Goal: Task Accomplishment & Management: Use online tool/utility

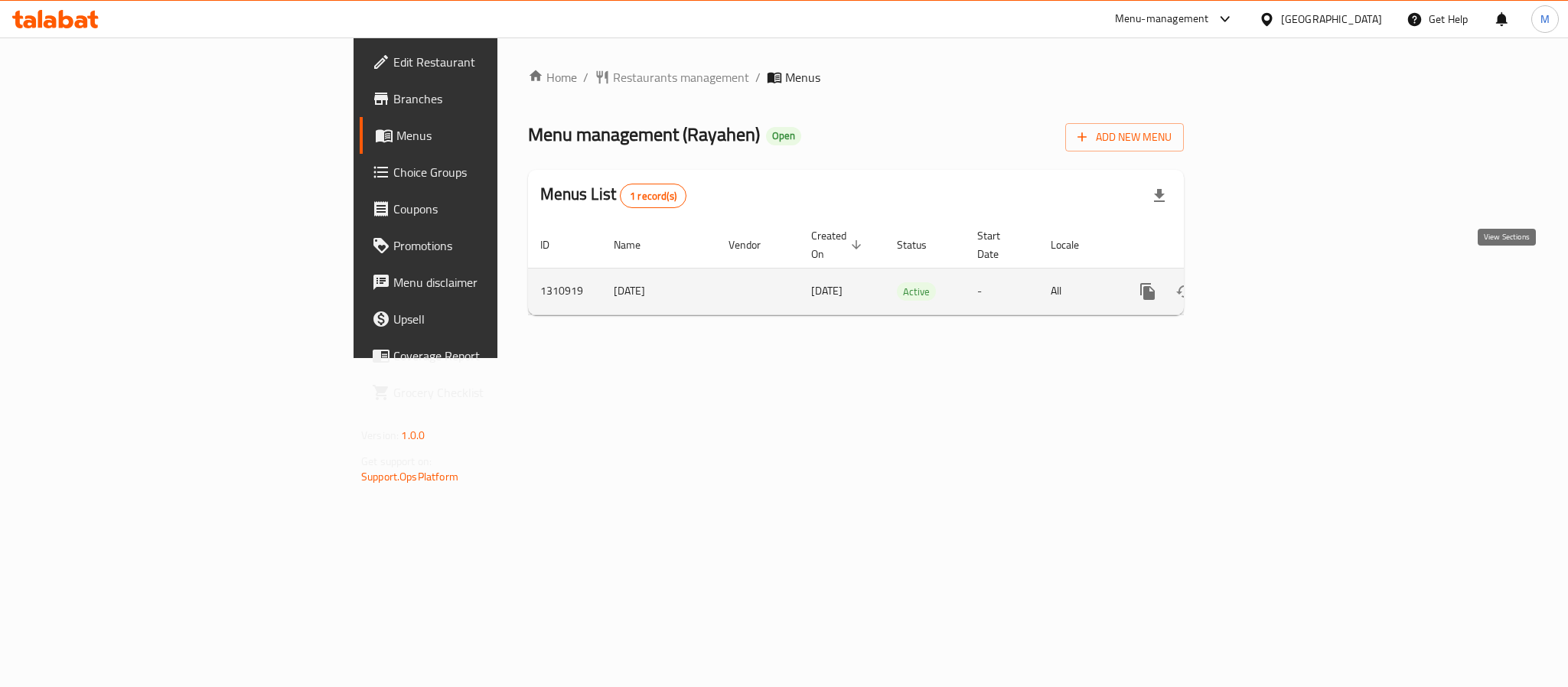
click at [1277, 283] on link "enhanced table" at bounding box center [1258, 291] width 37 height 37
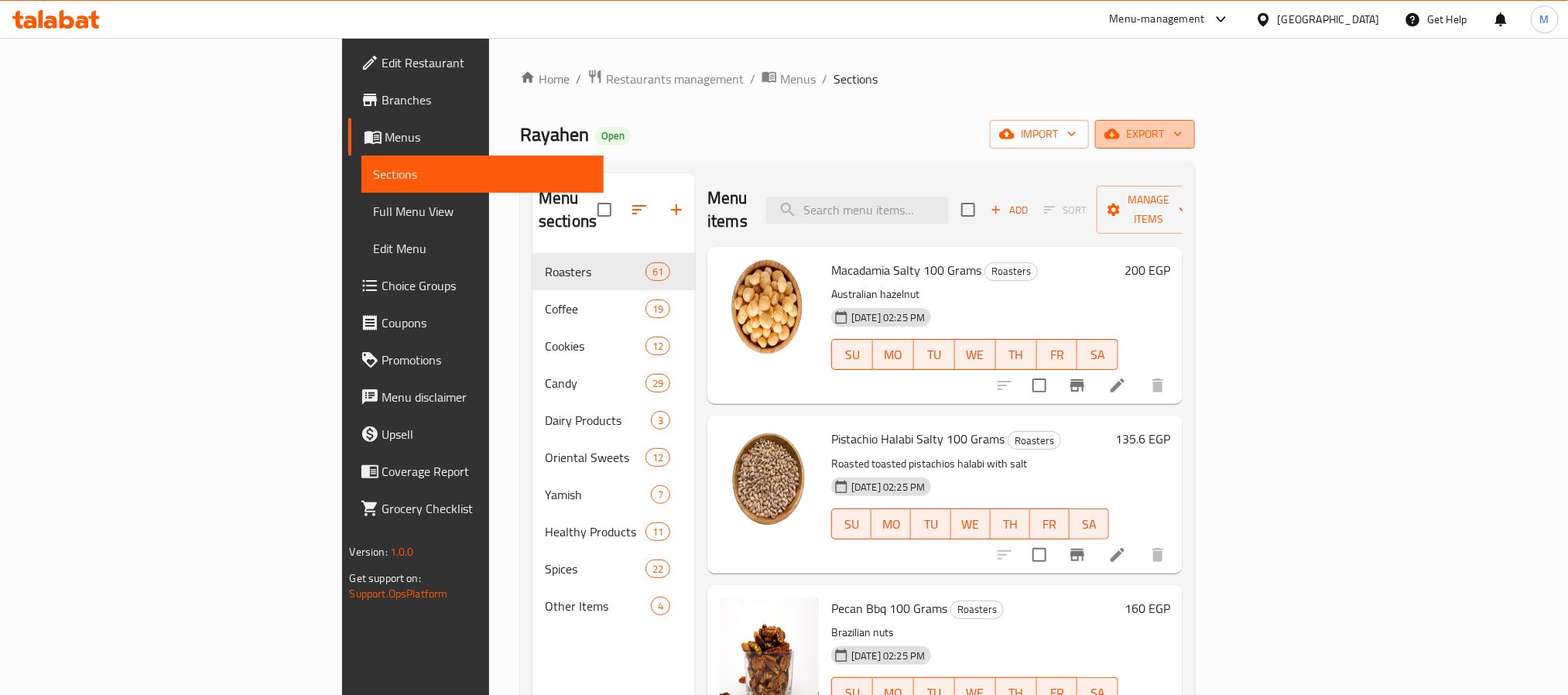
click at [1182, 143] on span "export" at bounding box center [1145, 134] width 75 height 19
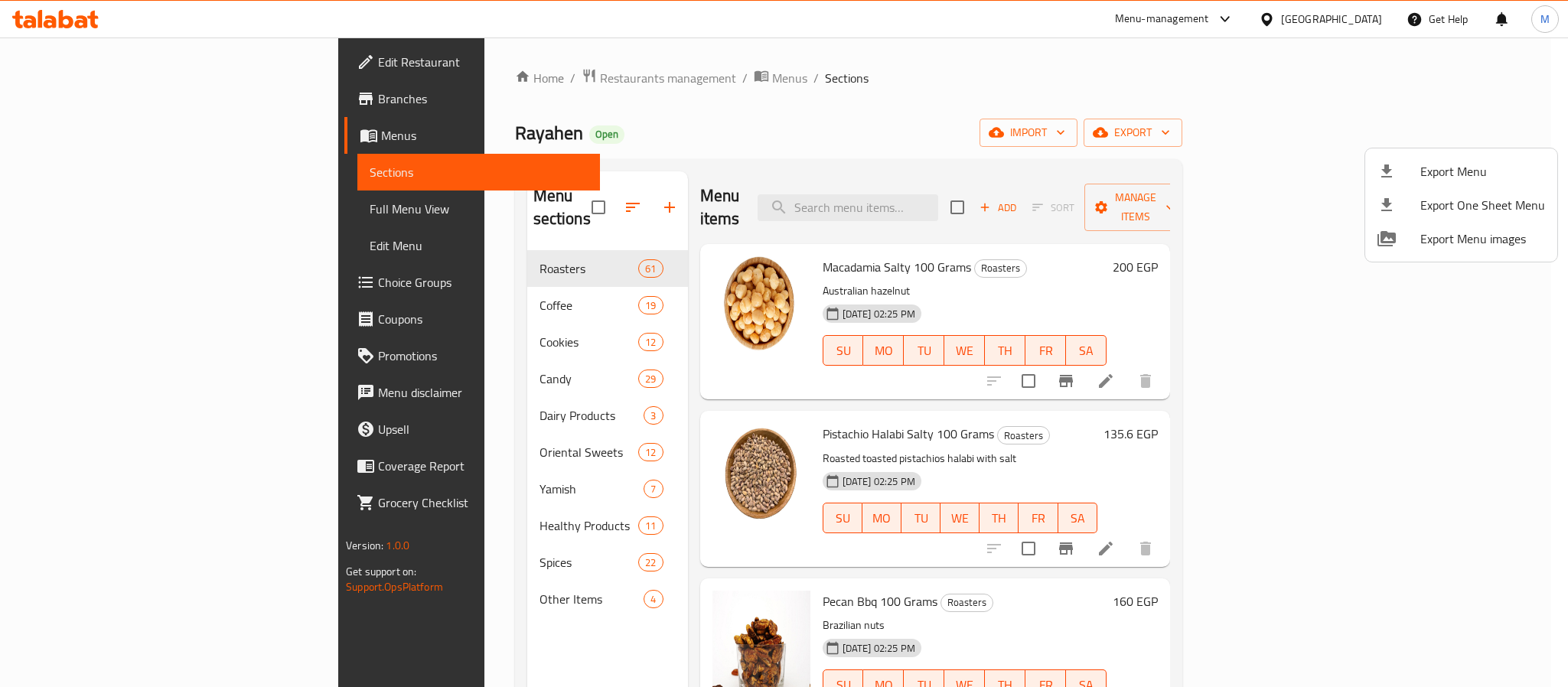
click at [1329, 123] on div at bounding box center [784, 344] width 1568 height 687
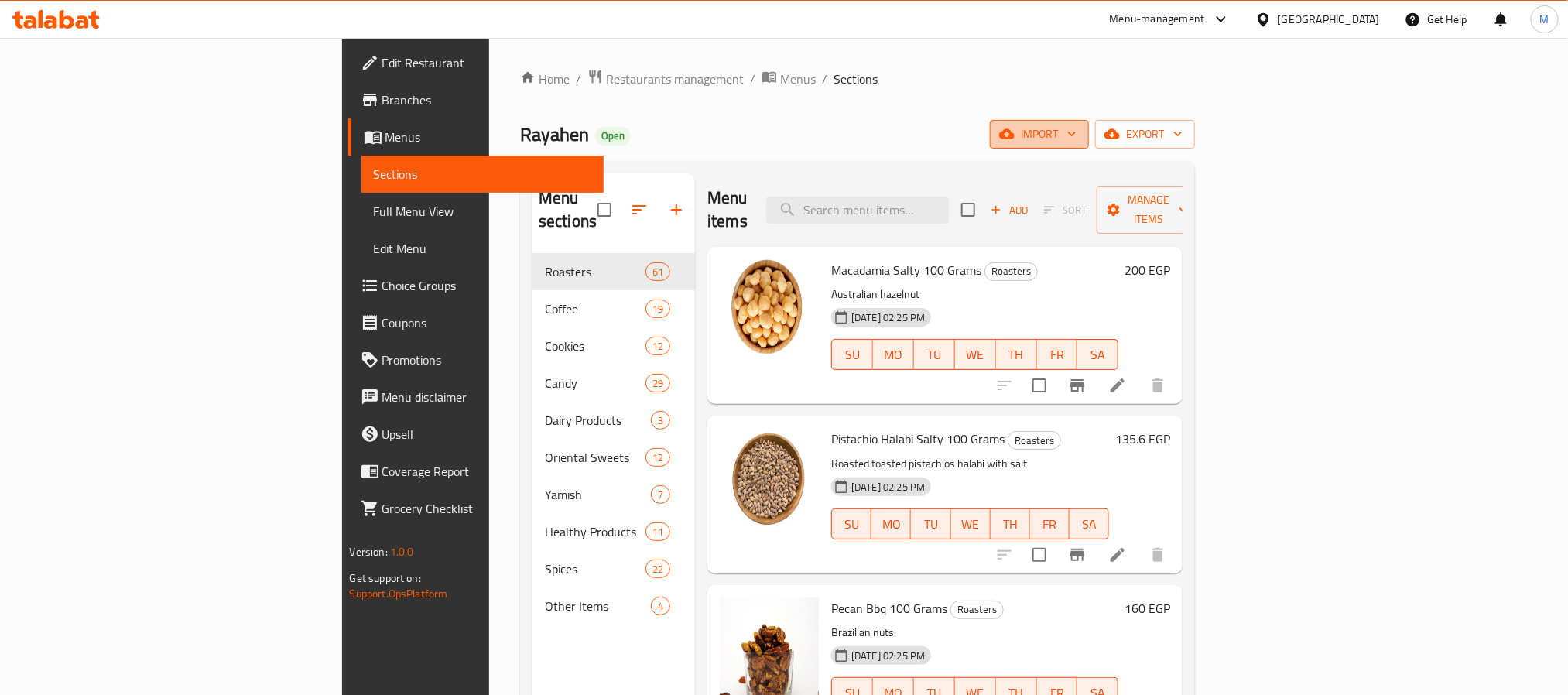
click at [1076, 139] on span "import" at bounding box center [1040, 134] width 75 height 19
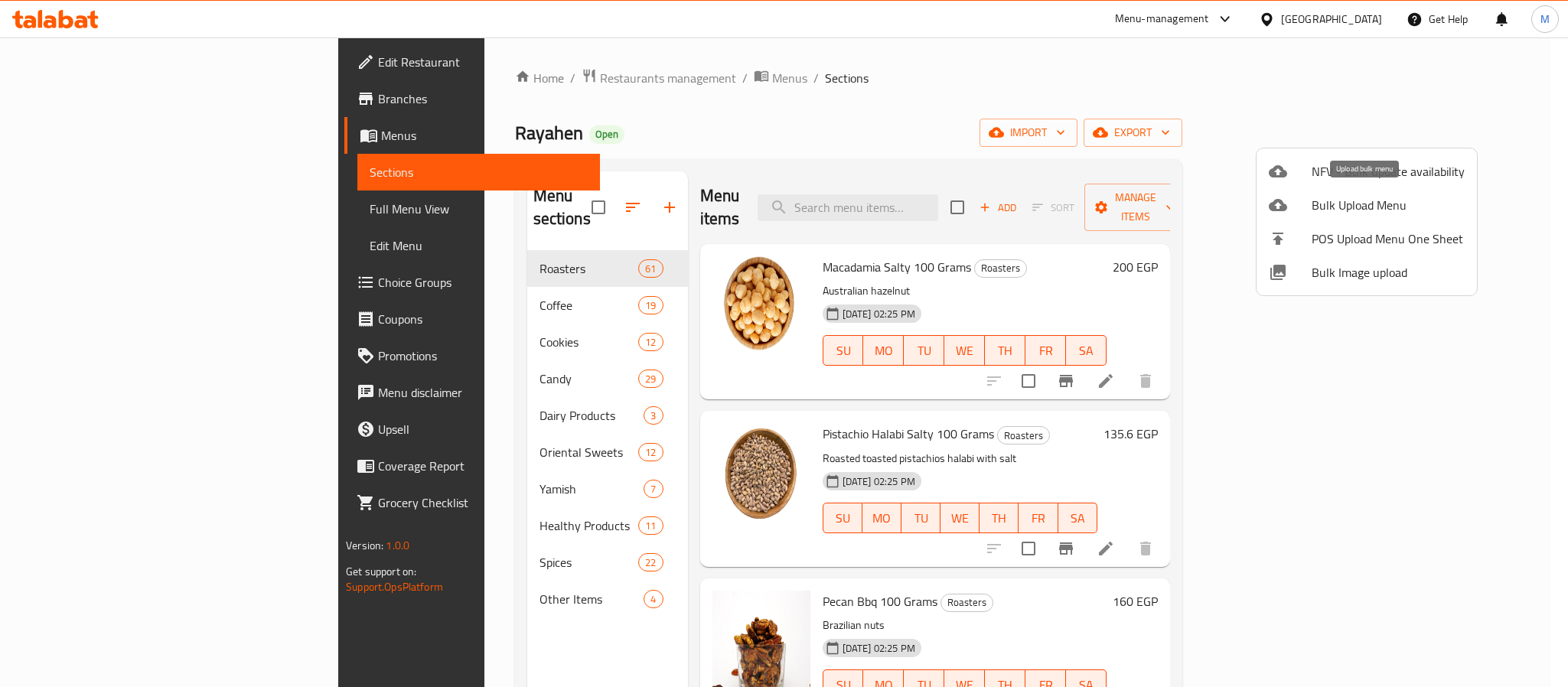
click at [1364, 202] on span "Bulk Upload Menu" at bounding box center [1388, 205] width 153 height 18
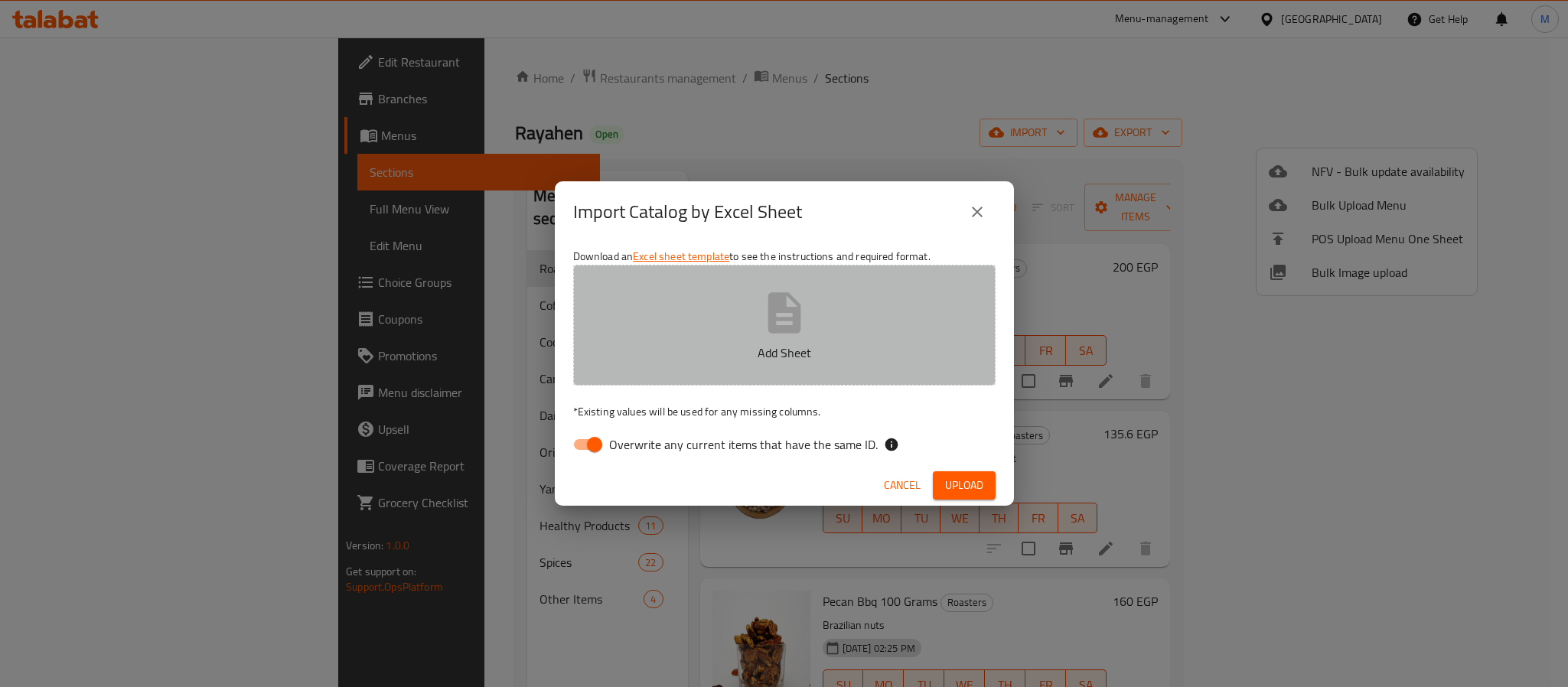
click at [694, 350] on p "Add Sheet" at bounding box center [784, 352] width 375 height 18
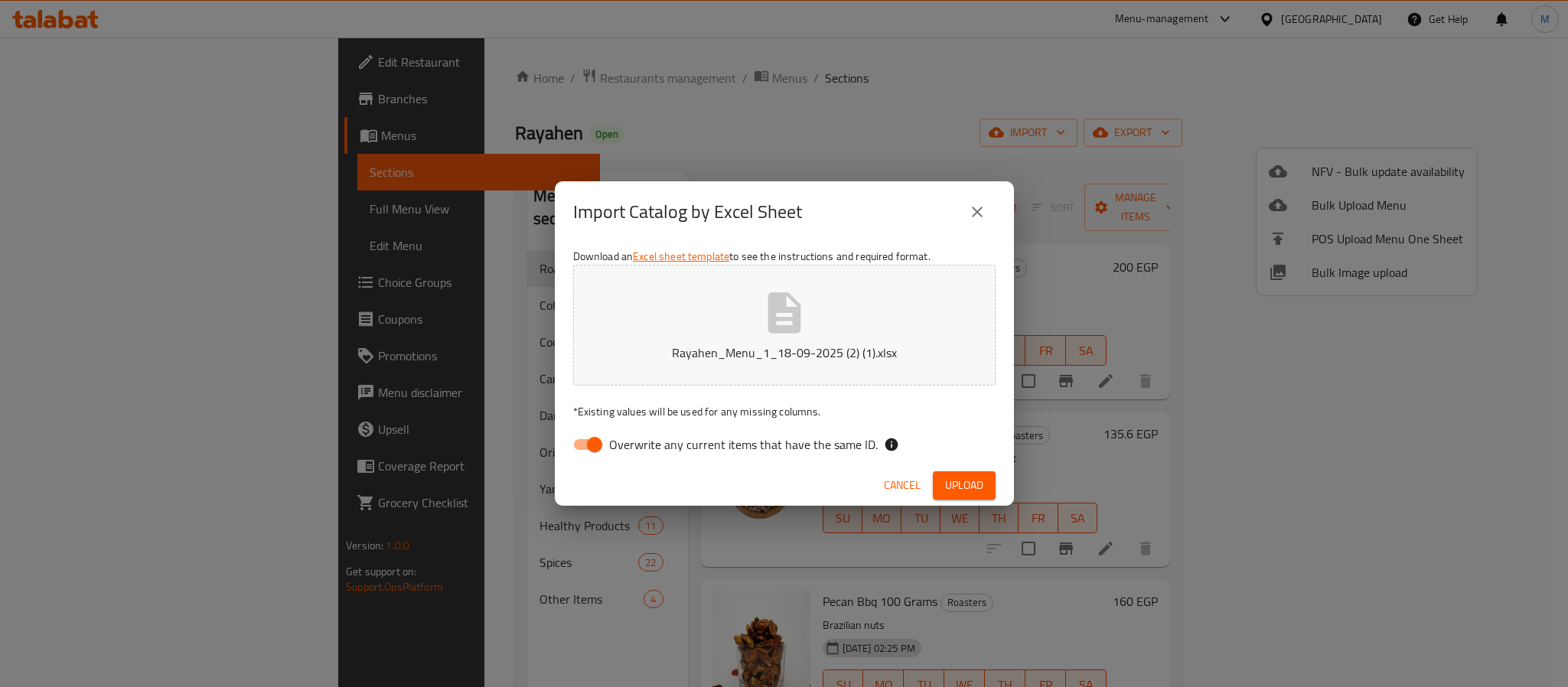
click at [958, 483] on span "Upload" at bounding box center [964, 485] width 38 height 19
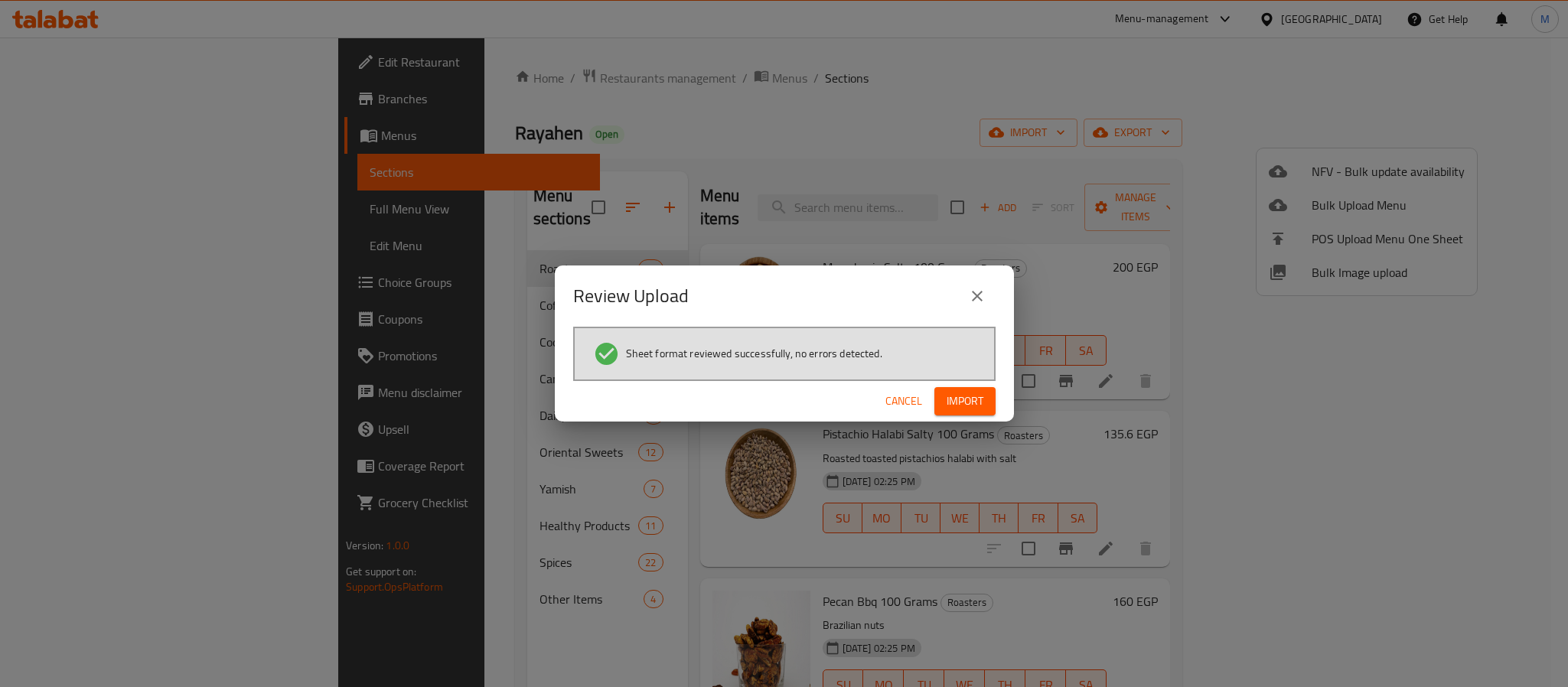
click at [978, 405] on span "Import" at bounding box center [965, 401] width 37 height 19
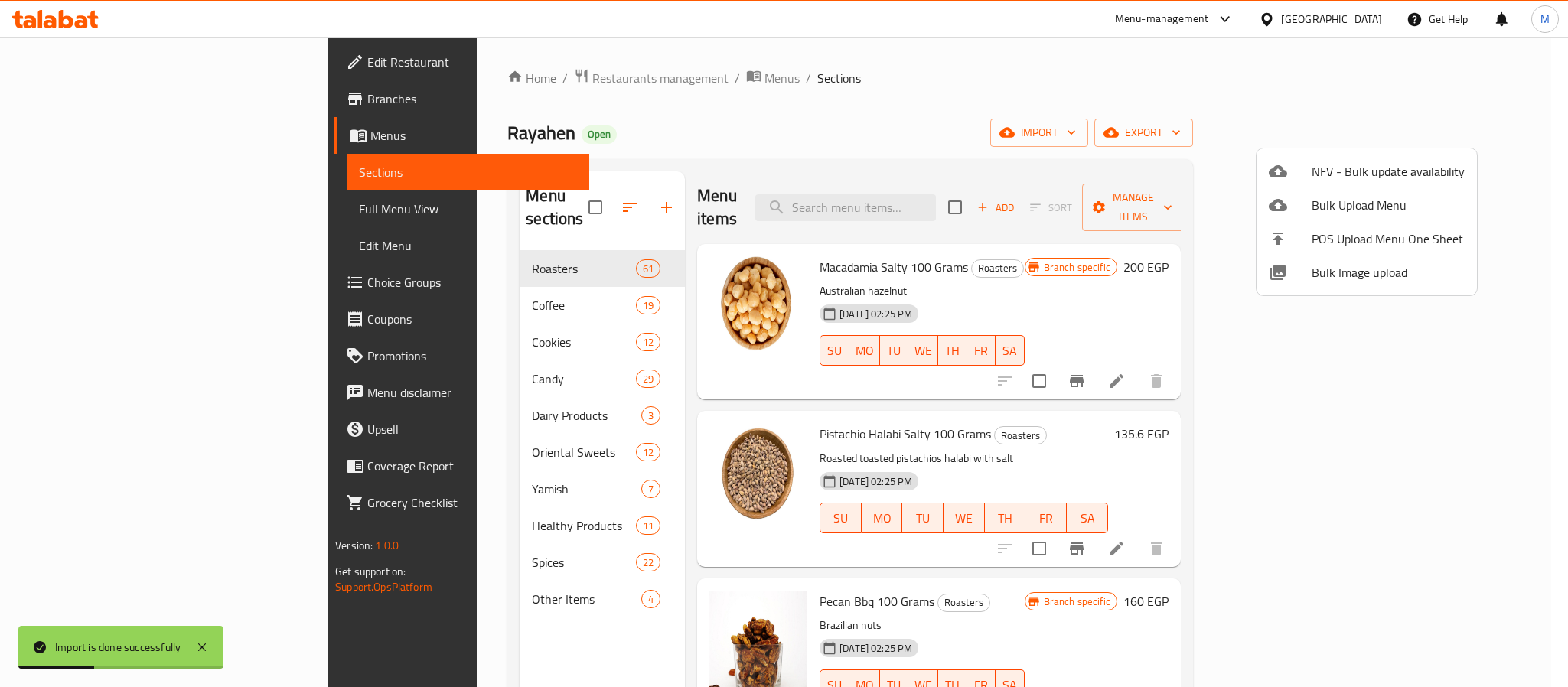
click at [1038, 243] on div at bounding box center [784, 344] width 1568 height 687
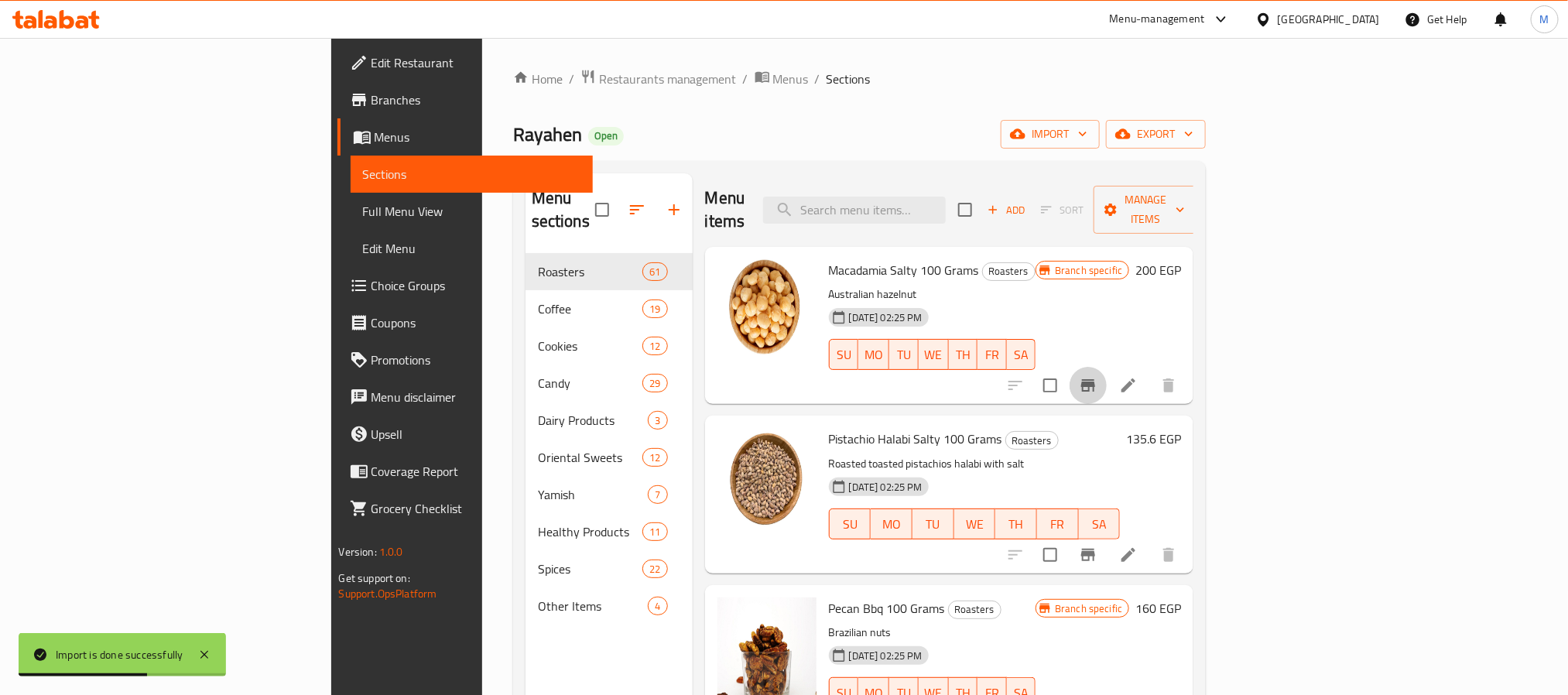
click at [1097, 376] on icon "Branch-specific-item" at bounding box center [1088, 385] width 19 height 19
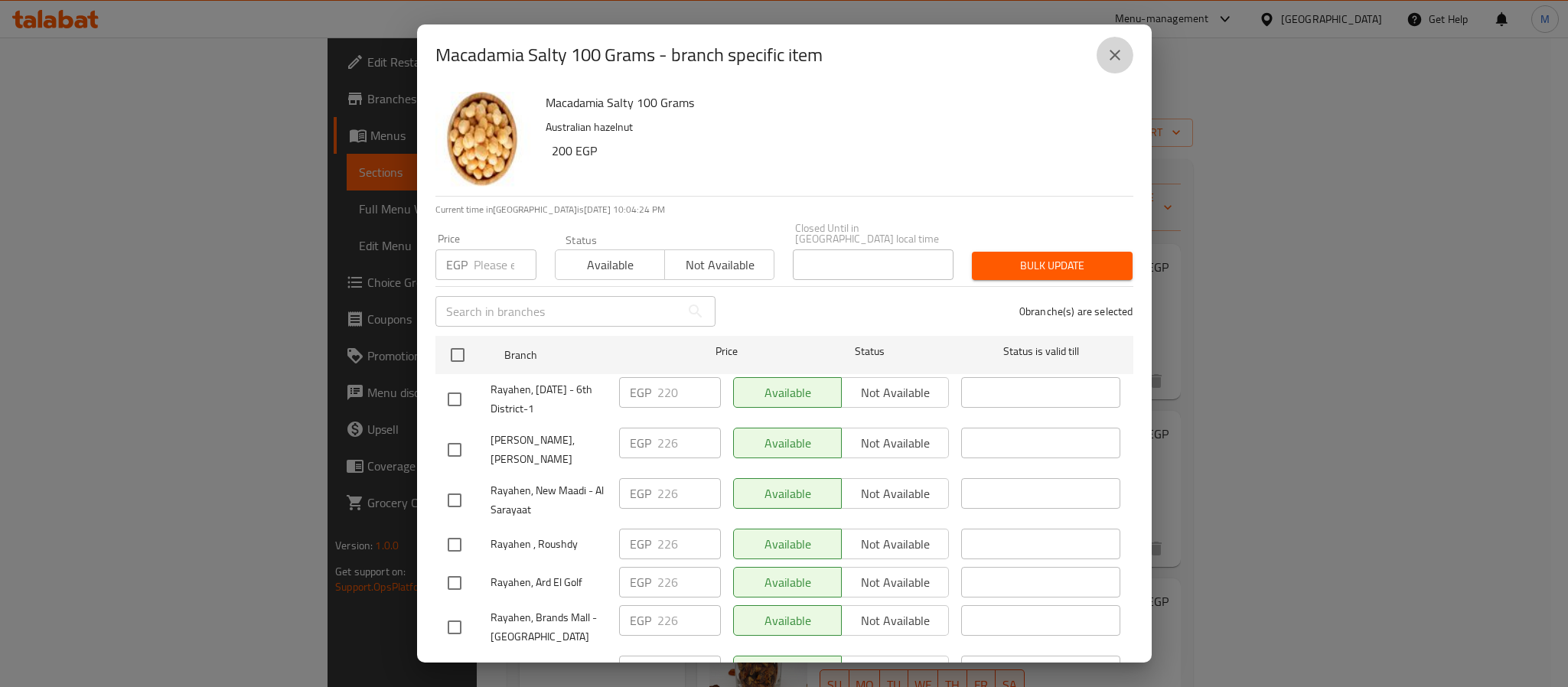
click at [1126, 56] on button "close" at bounding box center [1115, 55] width 37 height 37
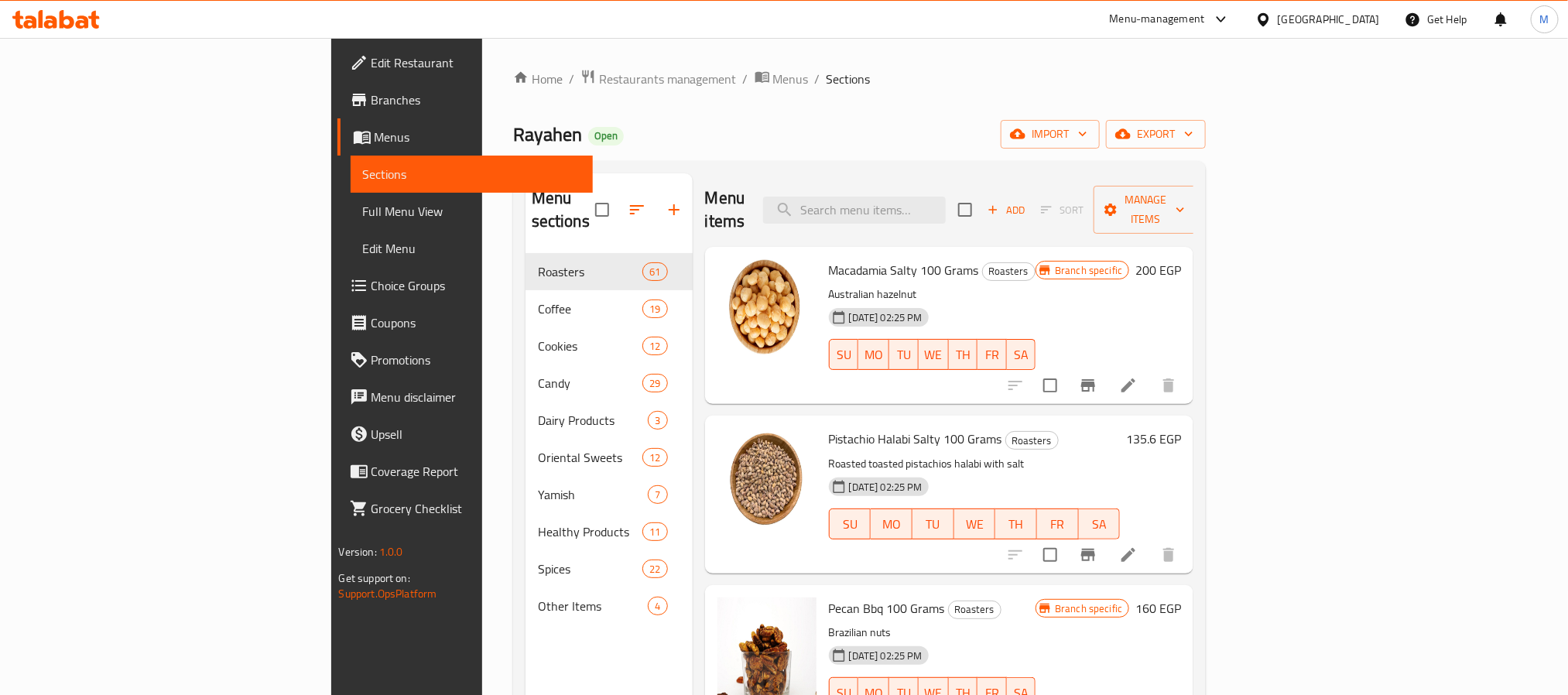
click at [978, 109] on div "Home / Restaurants management / Menus / Sections Rayahen Open import export Men…" at bounding box center [860, 475] width 693 height 812
click at [1088, 126] on span "import" at bounding box center [1050, 134] width 75 height 19
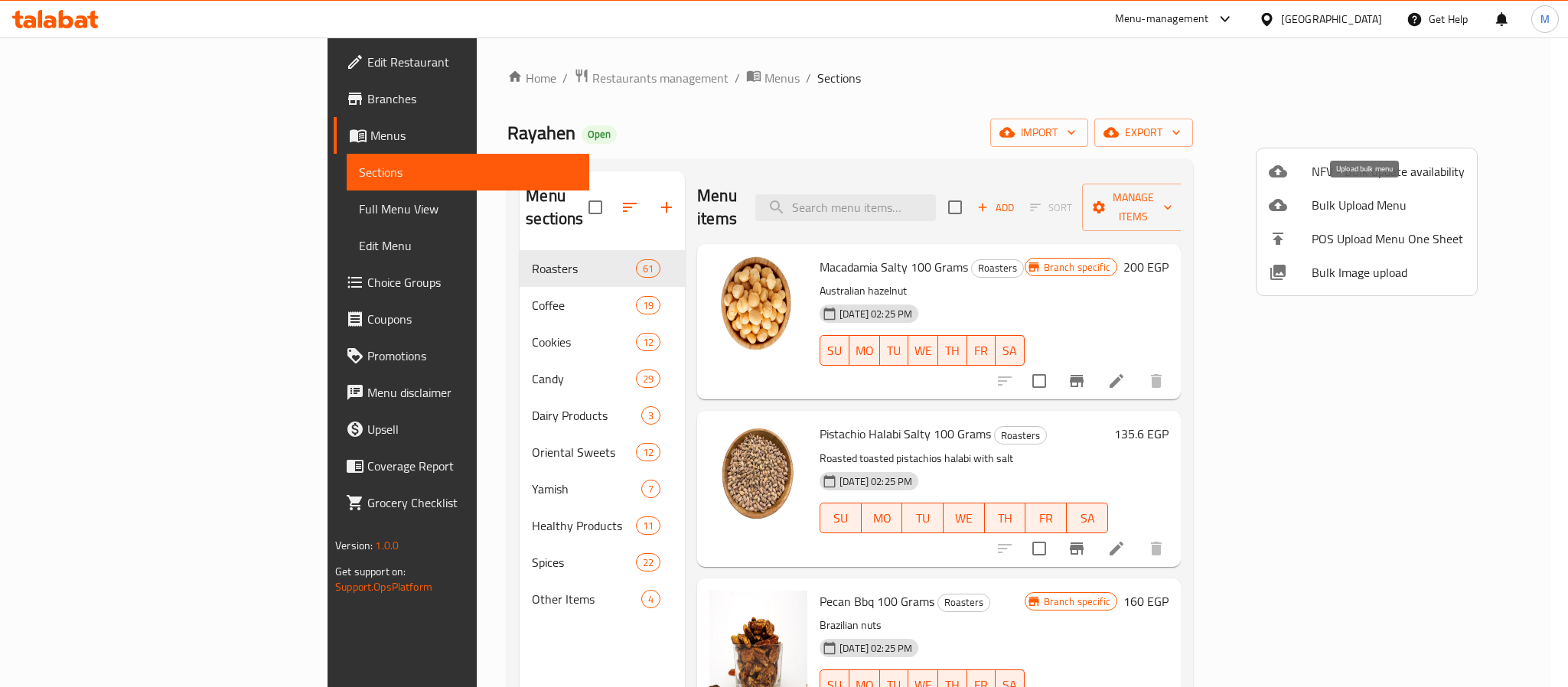
click at [1355, 199] on span "Bulk Upload Menu" at bounding box center [1388, 205] width 153 height 18
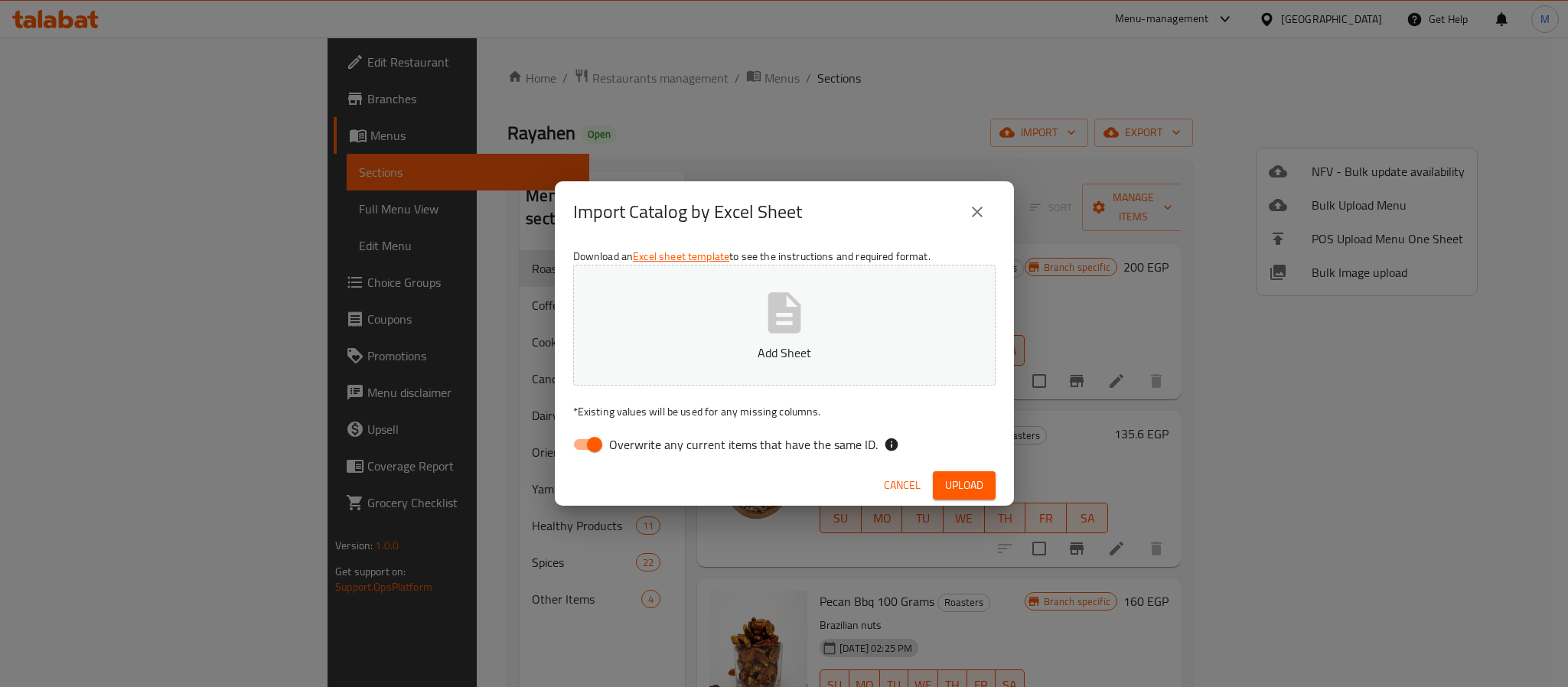
click at [777, 331] on icon "button" at bounding box center [784, 312] width 33 height 41
click at [991, 492] on button "Upload" at bounding box center [964, 485] width 62 height 28
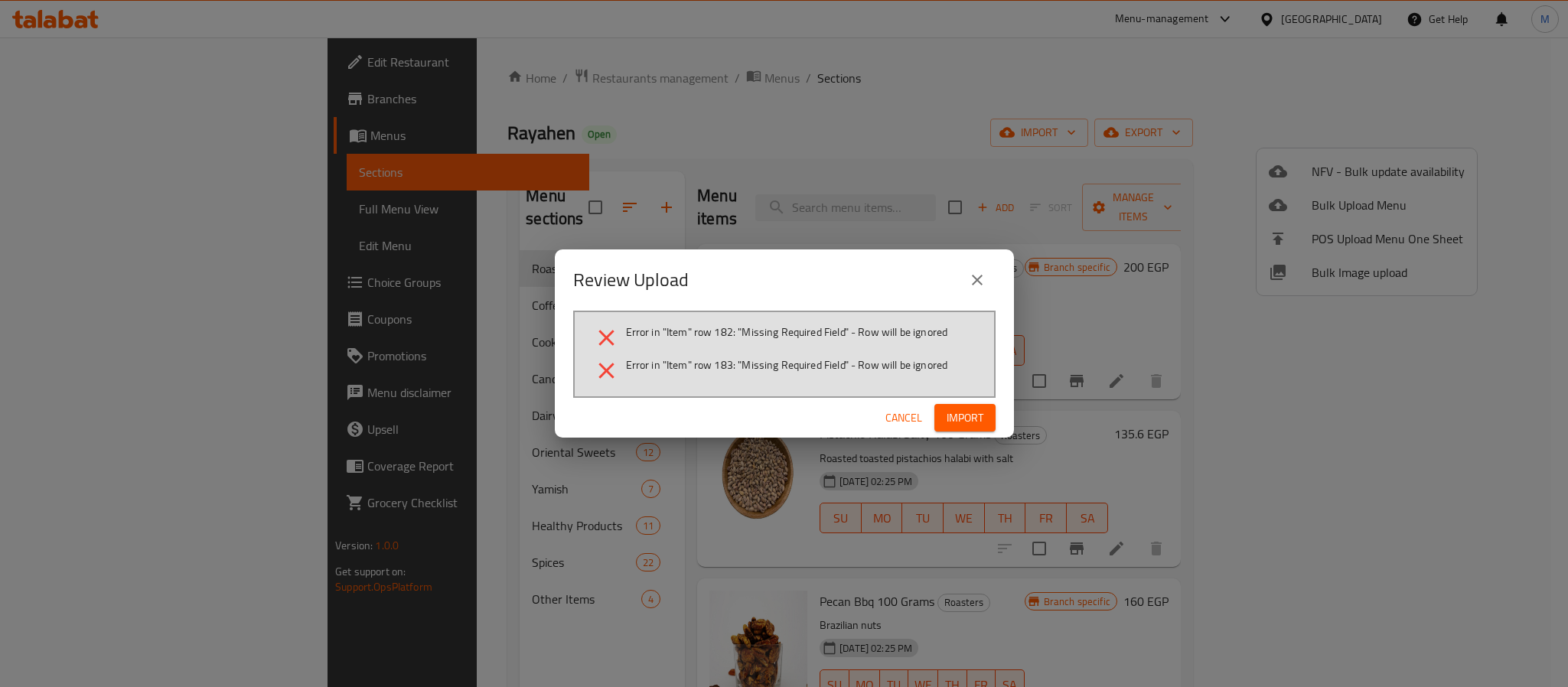
click at [895, 419] on span "Cancel" at bounding box center [904, 418] width 37 height 19
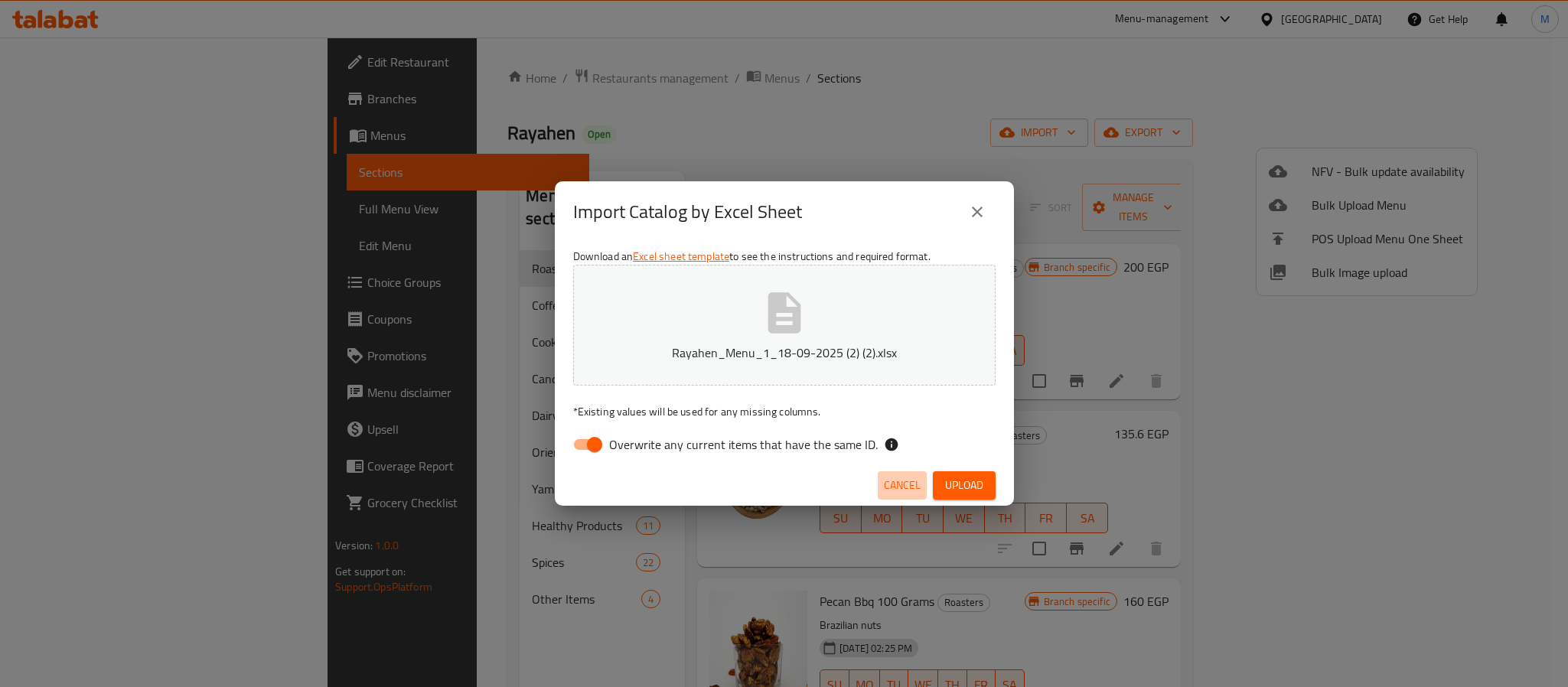
click at [895, 480] on span "Cancel" at bounding box center [903, 485] width 37 height 19
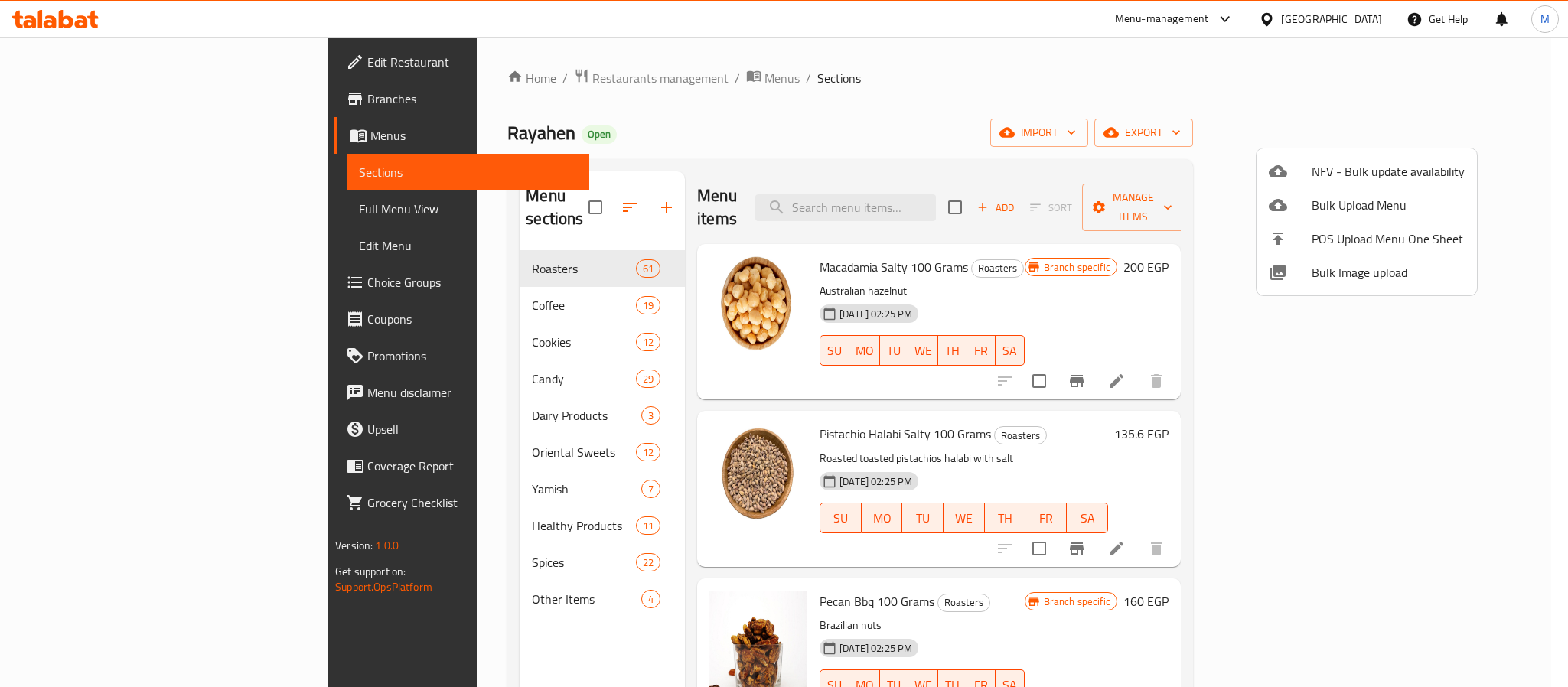
click at [864, 127] on div at bounding box center [784, 344] width 1568 height 687
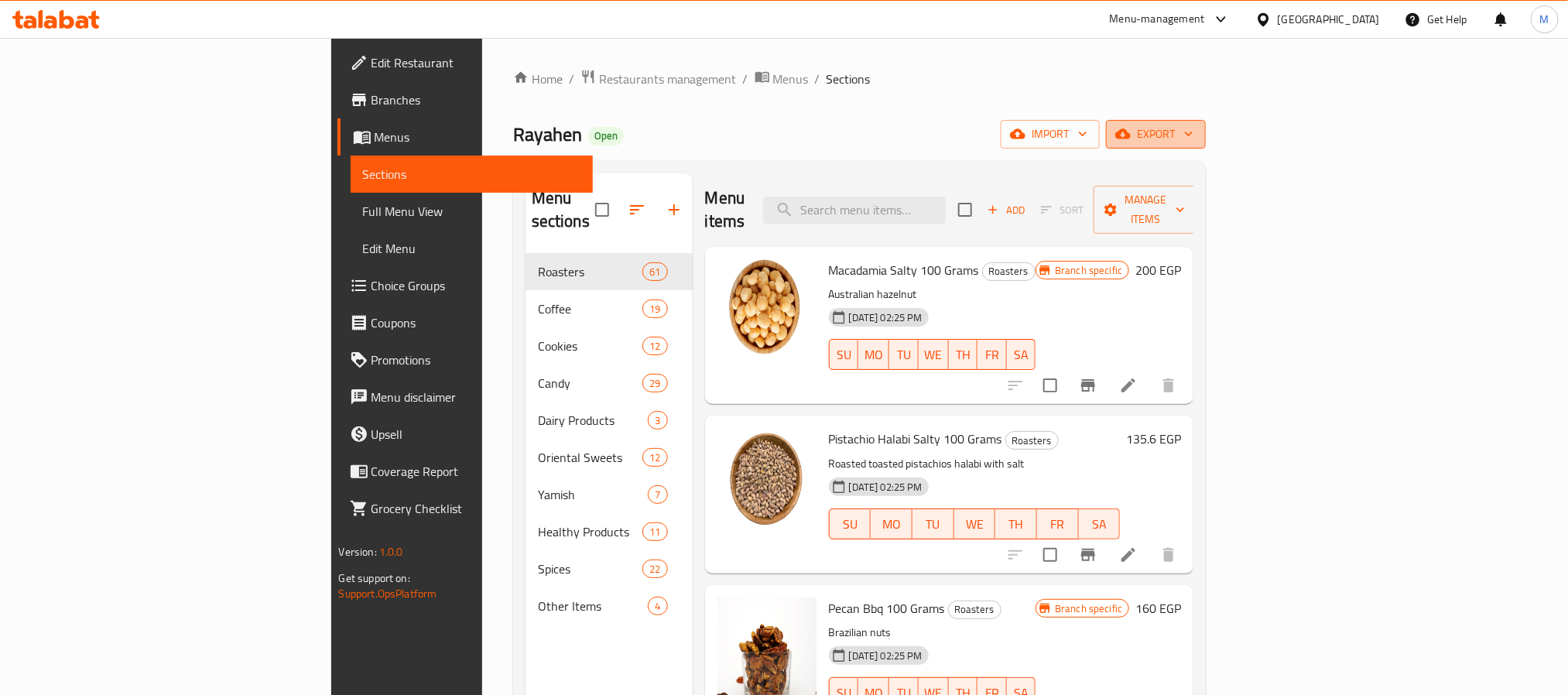
click at [1194, 138] on span "export" at bounding box center [1156, 134] width 75 height 19
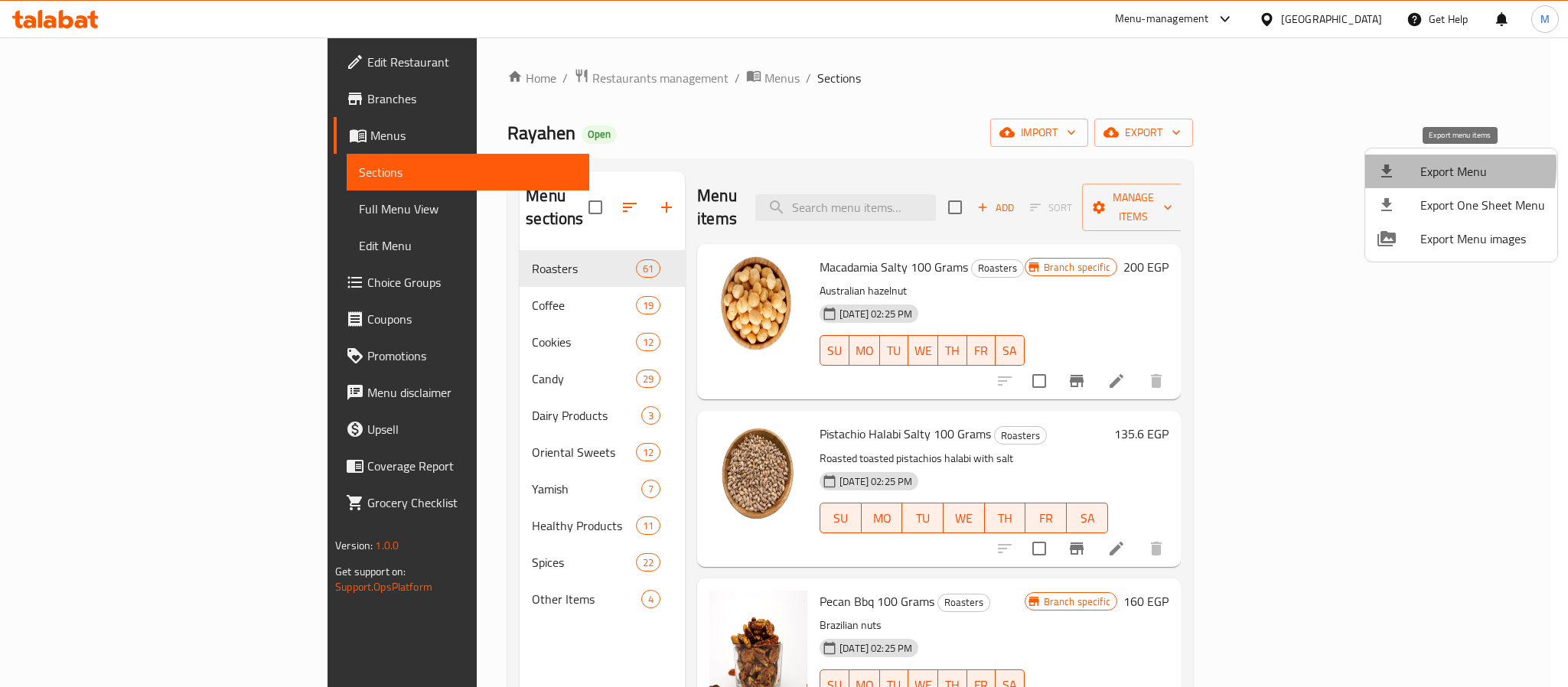
click at [1410, 166] on div at bounding box center [1399, 171] width 43 height 18
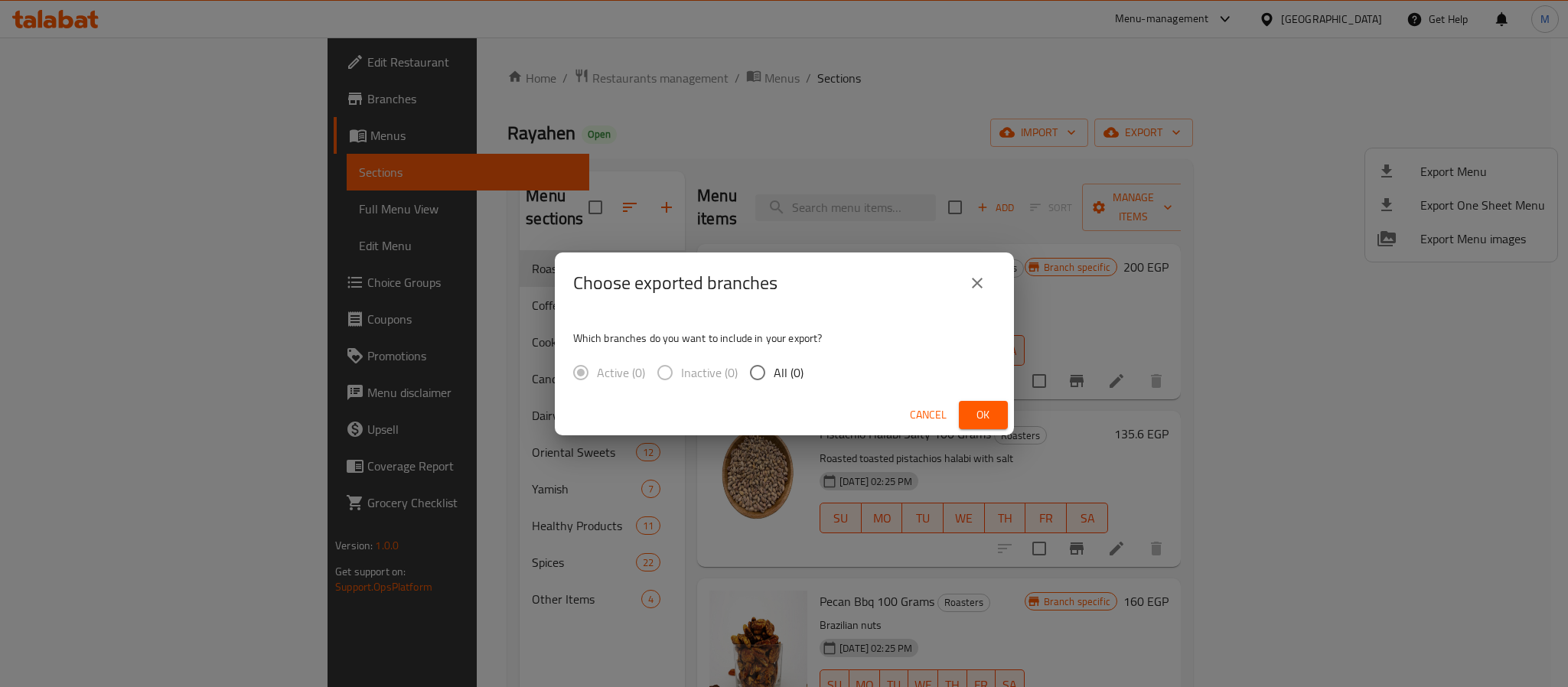
click at [779, 375] on span "All (0)" at bounding box center [788, 372] width 30 height 18
click at [774, 375] on input "All (0)" at bounding box center [758, 372] width 32 height 32
radio input "true"
click at [979, 283] on icon "close" at bounding box center [977, 283] width 18 height 18
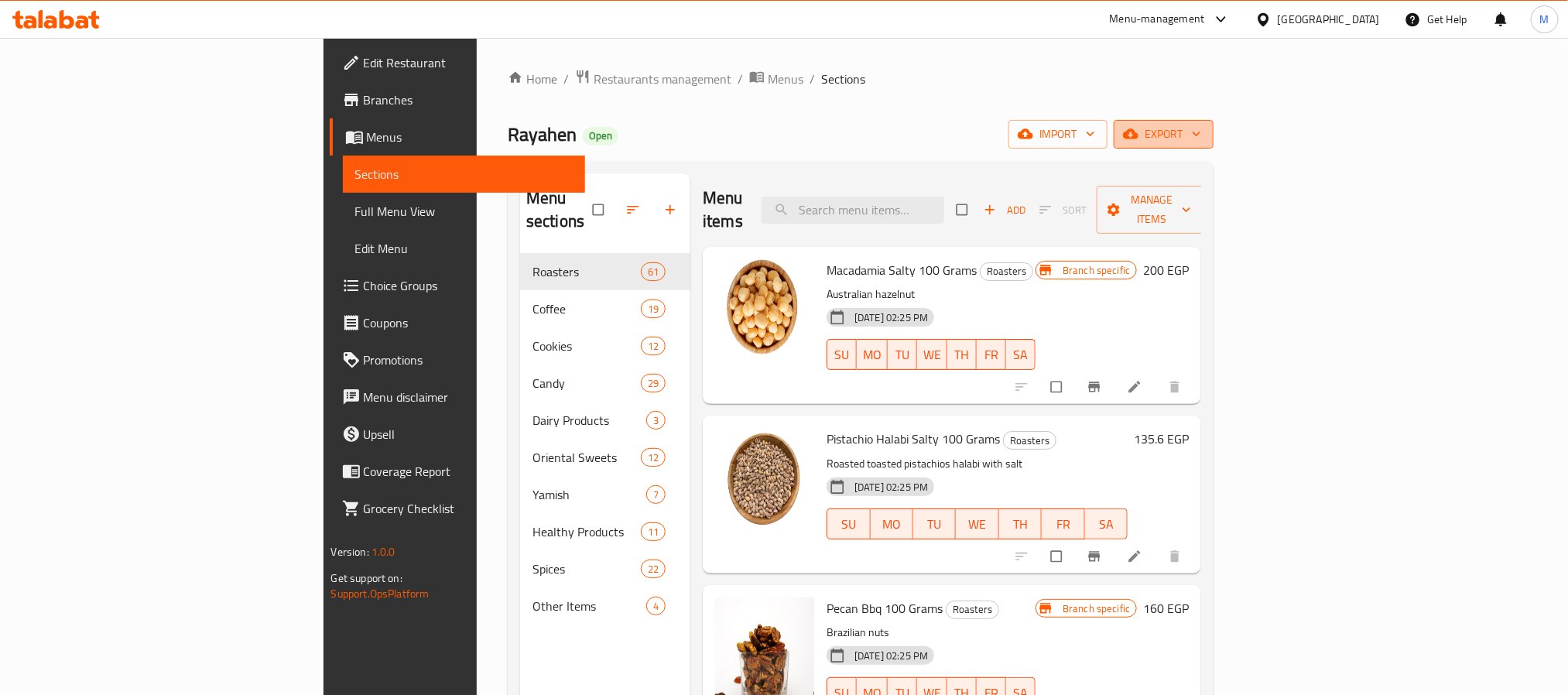
click at [1201, 140] on span "export" at bounding box center [1163, 134] width 75 height 19
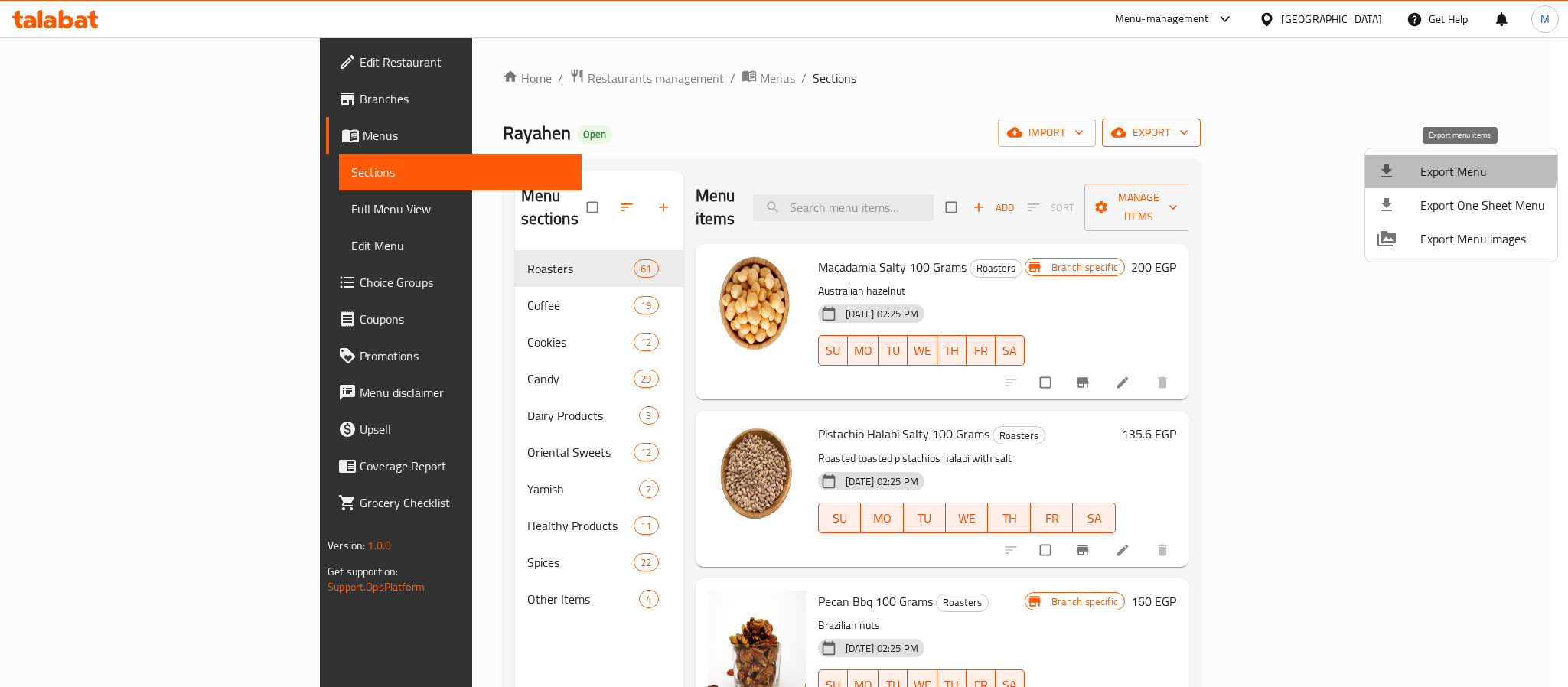
click at [1451, 164] on span "Export Menu" at bounding box center [1483, 171] width 125 height 18
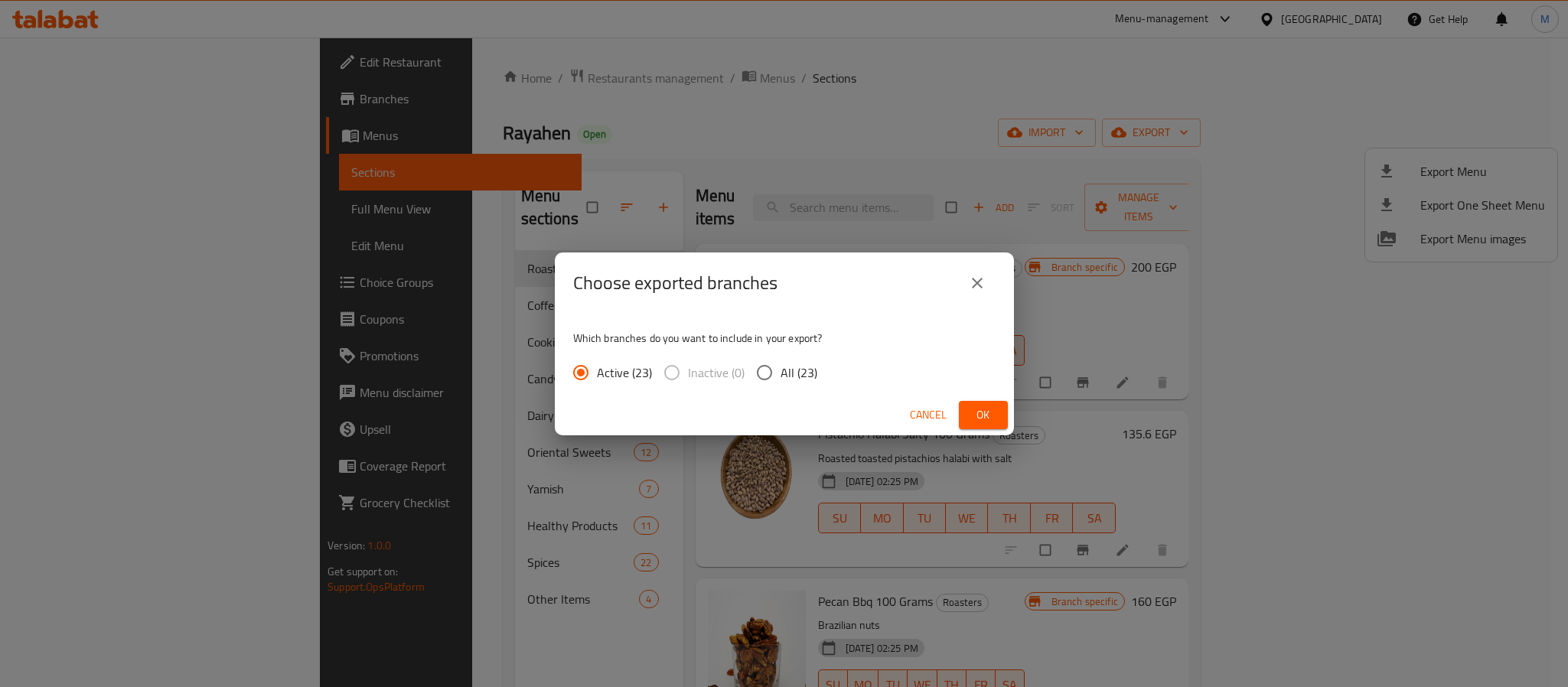
click at [800, 374] on span "All (23)" at bounding box center [799, 372] width 37 height 18
click at [781, 374] on input "All (23)" at bounding box center [765, 372] width 32 height 32
radio input "true"
click at [999, 405] on button "Ok" at bounding box center [983, 415] width 49 height 28
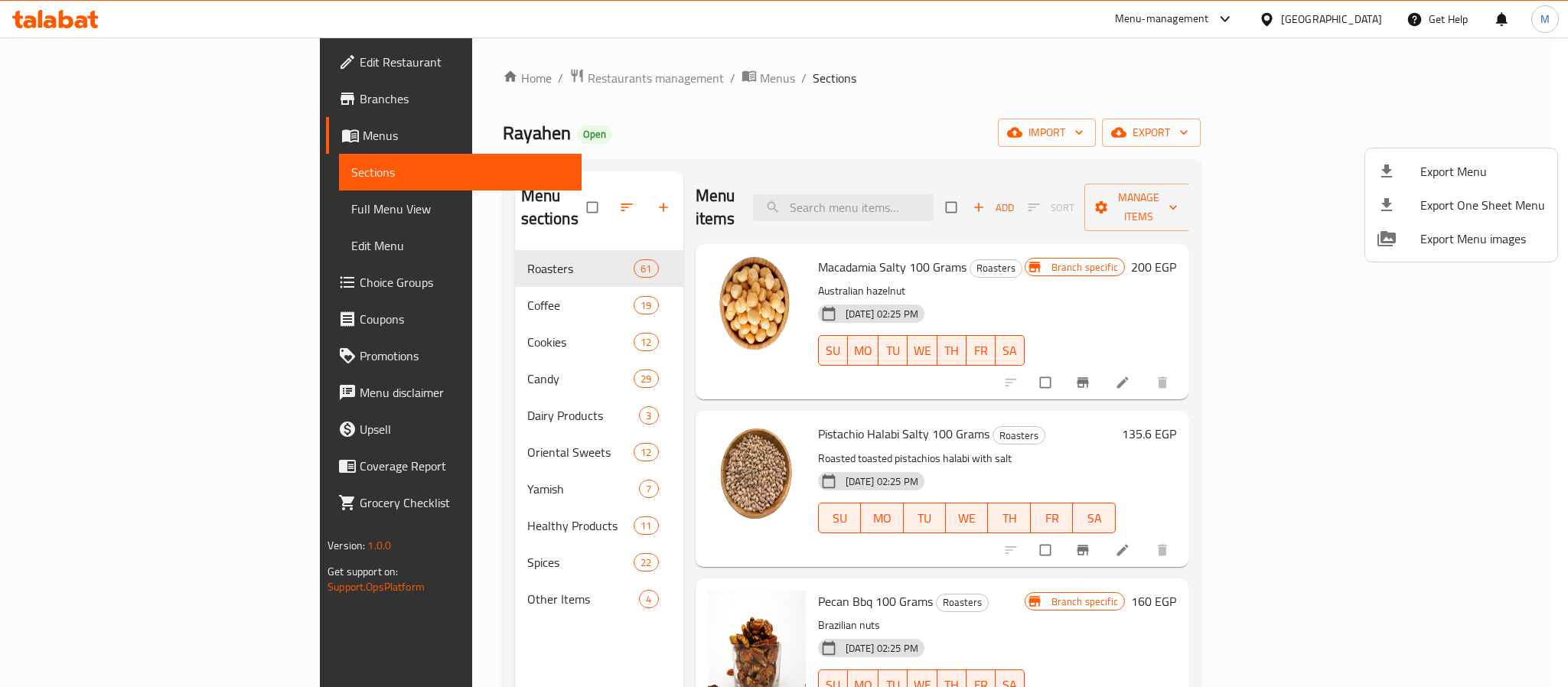
click at [981, 565] on div at bounding box center [784, 344] width 1568 height 687
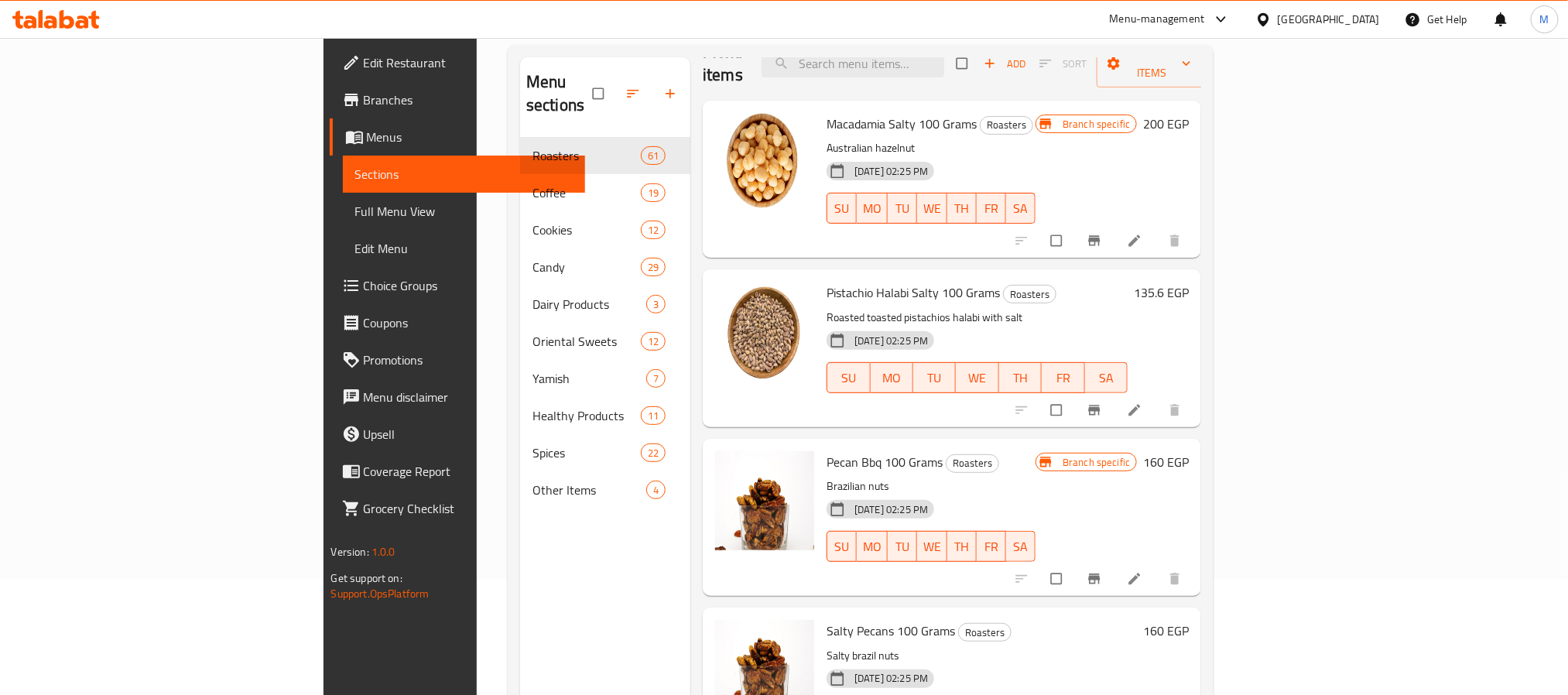
scroll to position [116, 0]
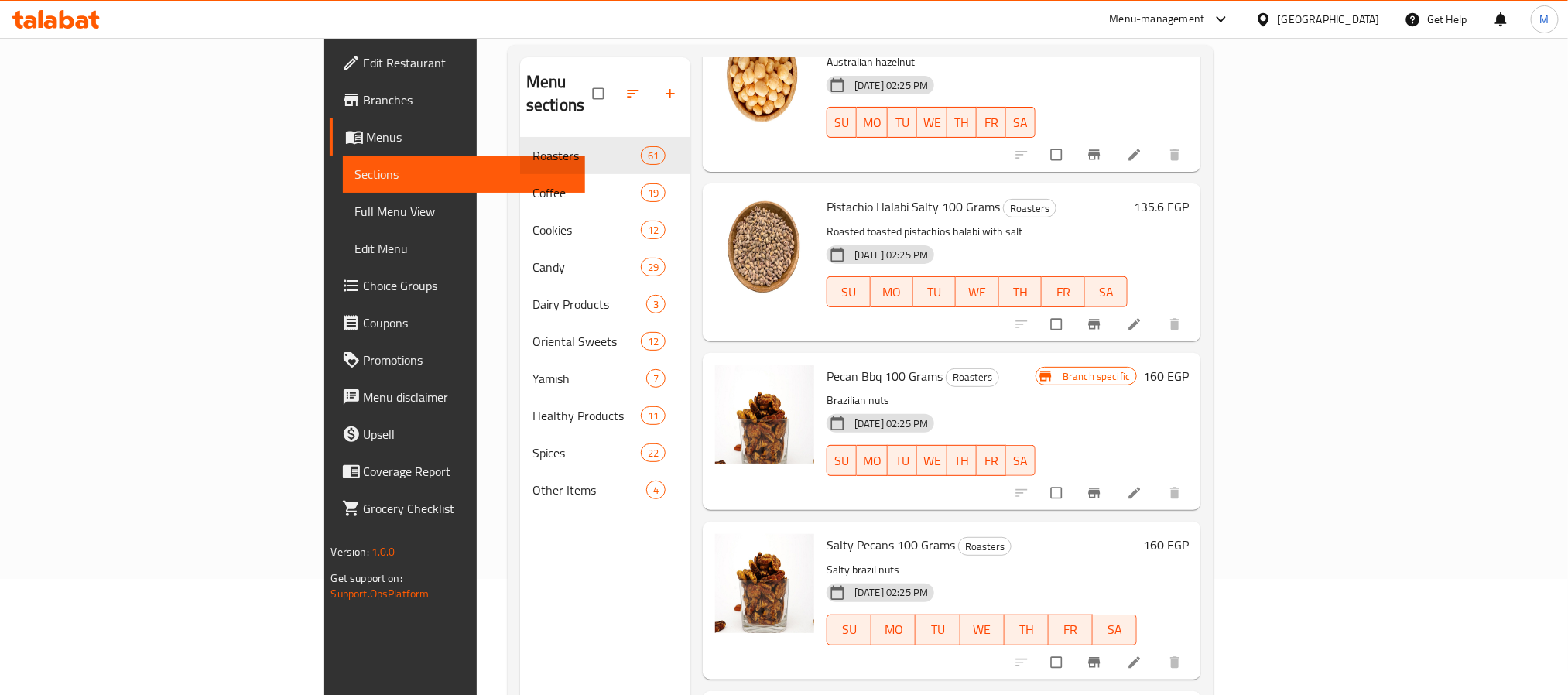
click at [839, 533] on span "Salty Pecans 100 Grams" at bounding box center [891, 544] width 129 height 23
click at [838, 533] on span "Salty Pecans 100 Grams" at bounding box center [891, 544] width 129 height 23
click at [837, 533] on span "Salty Pecans 100 Grams" at bounding box center [891, 544] width 129 height 23
copy h6 "Salty Pecans 100 Grams"
